Goal: Check status: Check status

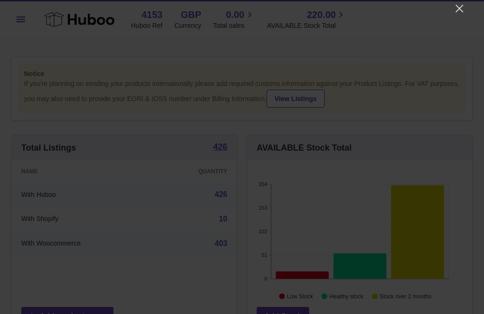
click at [462, 11] on icon "Close" at bounding box center [459, 8] width 11 height 11
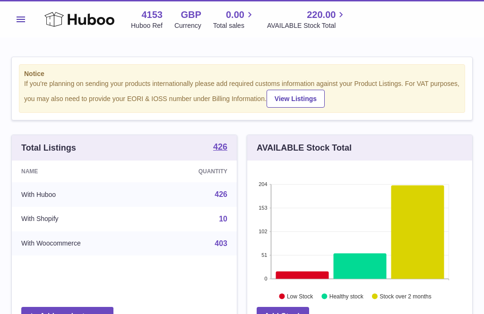
click at [25, 24] on button "Menu" at bounding box center [20, 19] width 19 height 19
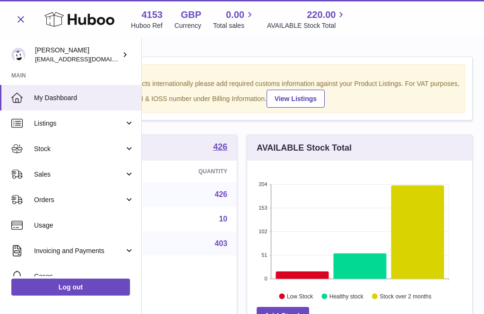
click at [54, 148] on span "Stock" at bounding box center [79, 149] width 90 height 9
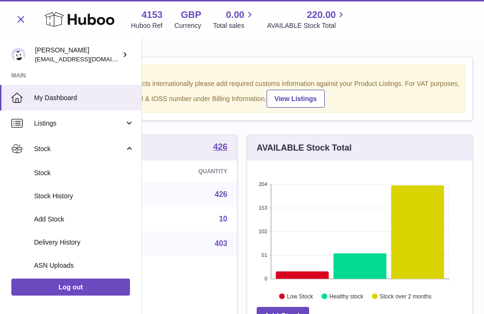
click at [65, 242] on span "Delivery History" at bounding box center [84, 242] width 100 height 9
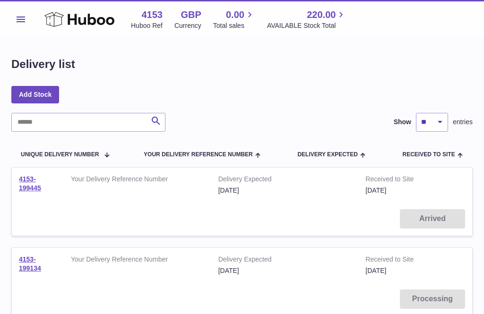
click at [31, 183] on link "4153-199445" at bounding box center [30, 183] width 22 height 17
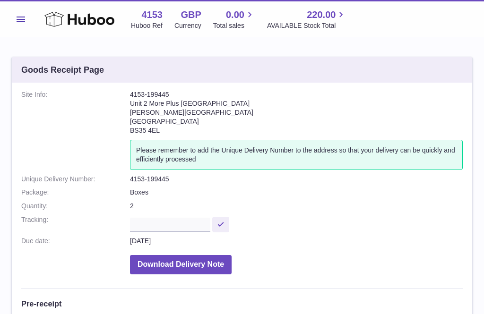
click at [72, 18] on use at bounding box center [79, 19] width 70 height 15
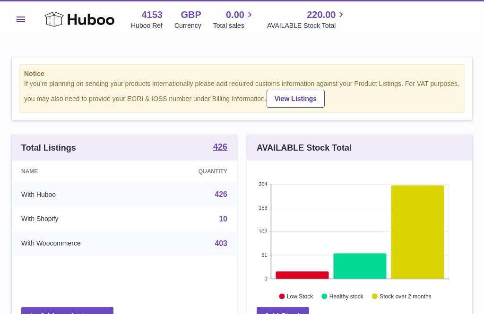
scroll to position [148, 225]
click at [236, 18] on span "0.00" at bounding box center [235, 15] width 18 height 13
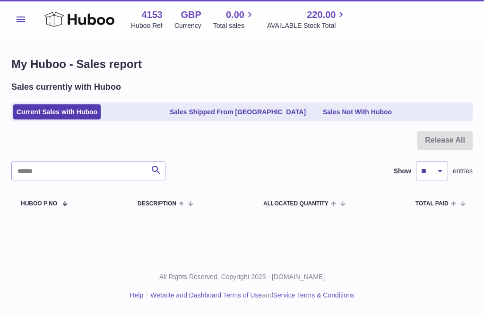
click at [191, 110] on link "Sales Shipped From [GEOGRAPHIC_DATA]" at bounding box center [237, 113] width 143 height 16
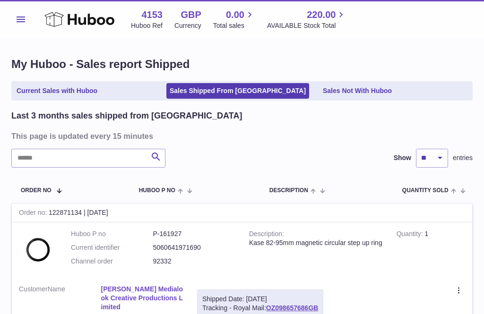
click at [355, 89] on link "Sales Not With Huboo" at bounding box center [358, 91] width 76 height 16
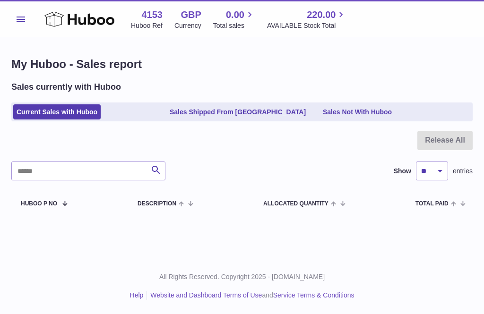
click at [57, 21] on icon at bounding box center [79, 19] width 70 height 19
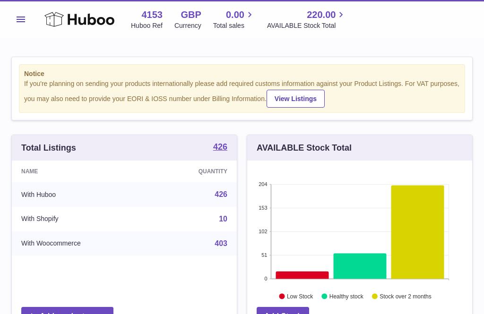
click at [484, 136] on html ".st0{fill:#141414;}" at bounding box center [242, 157] width 484 height 314
